Goal: Navigation & Orientation: Find specific page/section

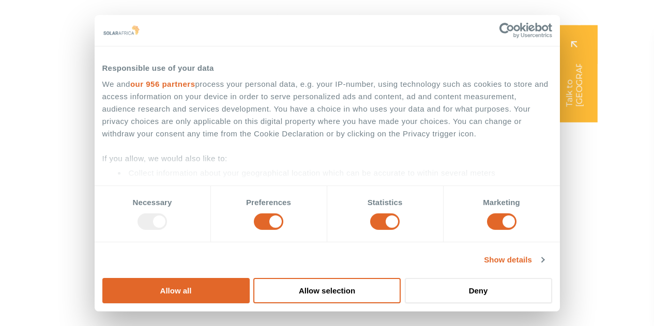
click at [552, 278] on button "Deny" at bounding box center [478, 290] width 147 height 25
click at [283, 230] on input "Preferences" at bounding box center [268, 221] width 29 height 17
checkbox input "false"
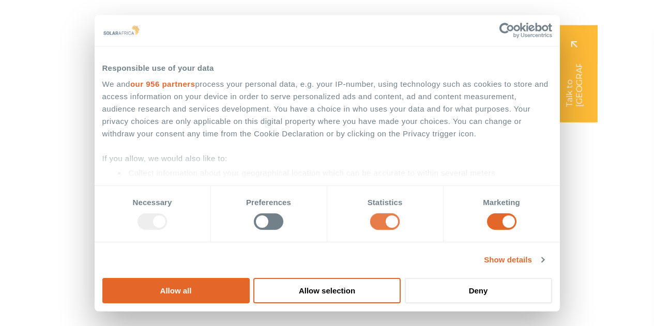
click at [381, 230] on input "Statistics" at bounding box center [384, 221] width 29 height 17
checkbox input "false"
click at [487, 230] on input "Marketing" at bounding box center [501, 221] width 29 height 17
checkbox input "false"
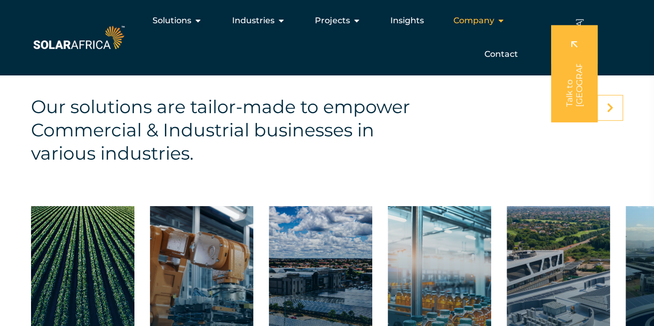
scroll to position [1137, 0]
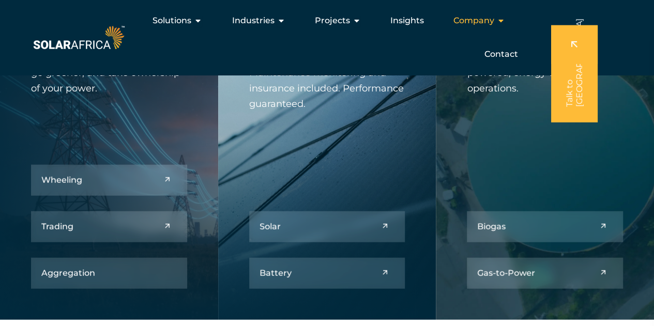
click at [477, 22] on span "Company" at bounding box center [473, 20] width 41 height 12
